Goal: Transaction & Acquisition: Purchase product/service

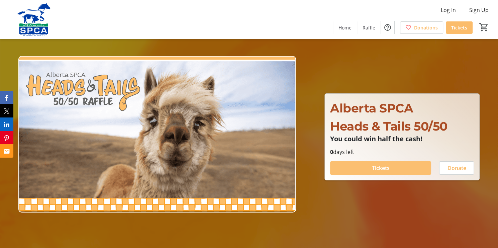
click at [383, 167] on span "Tickets" at bounding box center [381, 168] width 18 height 8
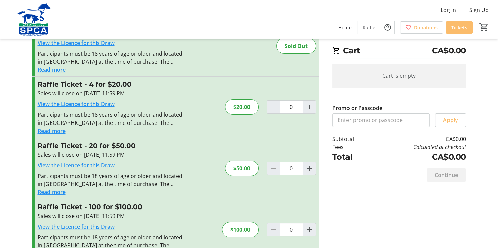
scroll to position [60, 0]
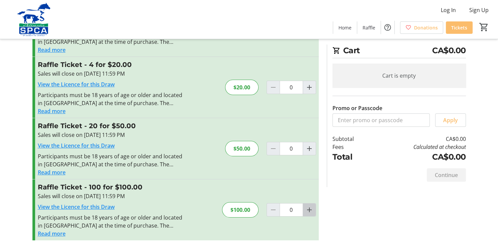
click at [312, 210] on mat-icon "Increment by one" at bounding box center [309, 210] width 8 height 8
type input "1"
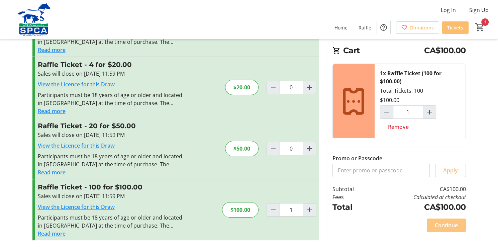
click at [450, 228] on span "Continue" at bounding box center [445, 225] width 23 height 8
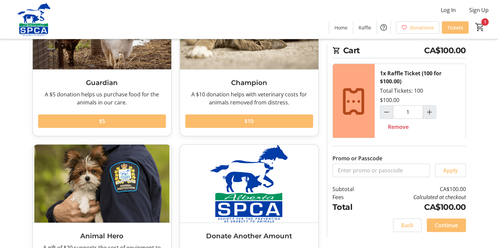
scroll to position [136, 0]
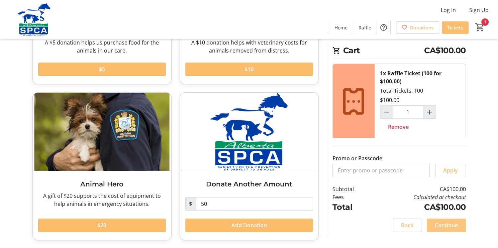
click at [445, 224] on span "Continue" at bounding box center [445, 225] width 23 height 8
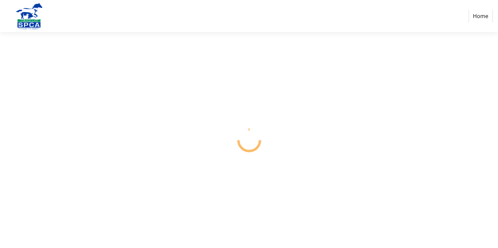
select select "CA"
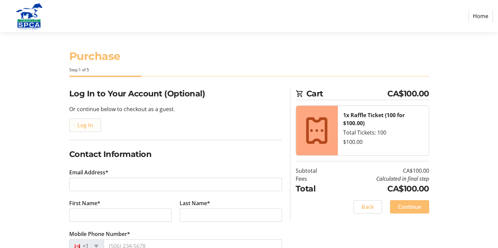
click at [85, 125] on span "Log In" at bounding box center [85, 125] width 16 height 8
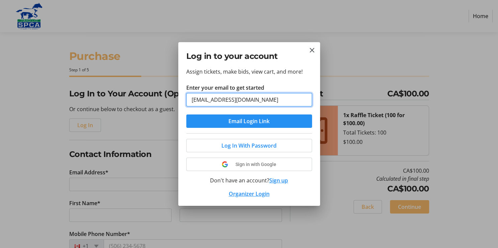
type input "[EMAIL_ADDRESS][DOMAIN_NAME]"
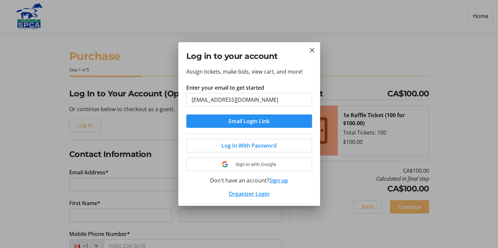
click at [229, 122] on span "Email Login Link" at bounding box center [248, 121] width 41 height 8
